Goal: Navigation & Orientation: Find specific page/section

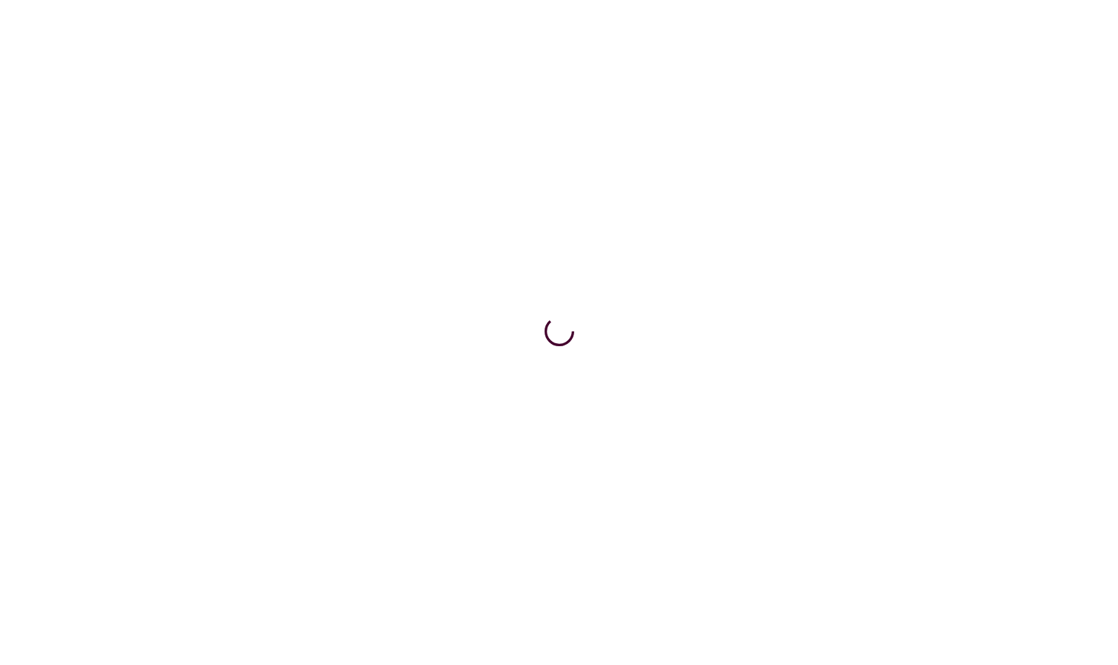
click at [514, 6] on html at bounding box center [559, 3] width 1118 height 6
